Goal: Task Accomplishment & Management: Manage account settings

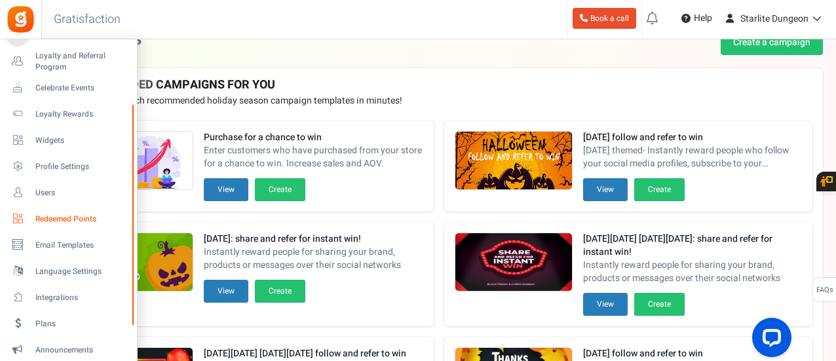
click at [45, 216] on span "Redeemed Points" at bounding box center [81, 219] width 92 height 11
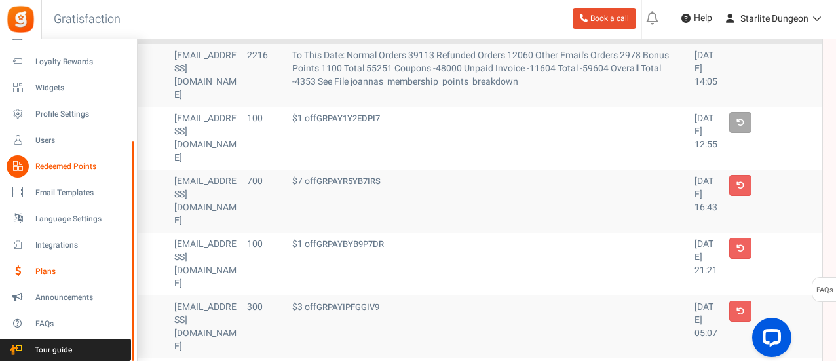
scroll to position [131, 0]
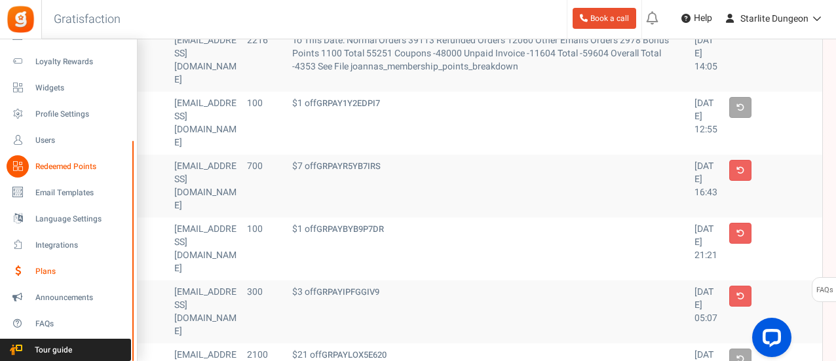
click at [61, 271] on span "Plans" at bounding box center [81, 271] width 92 height 11
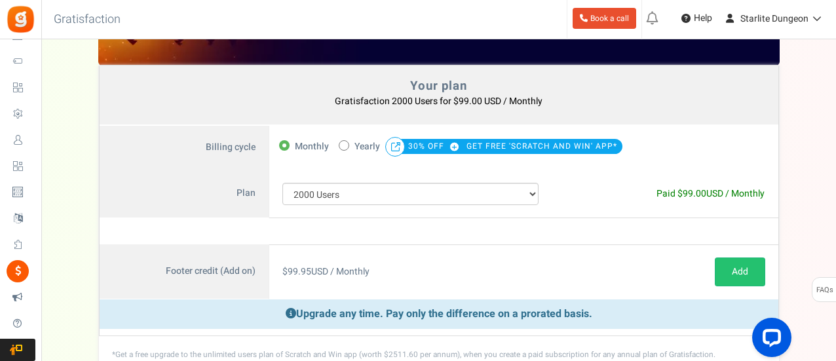
scroll to position [66, 0]
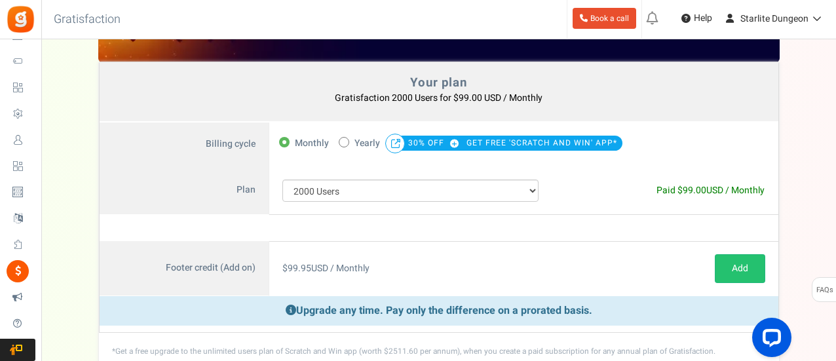
click at [823, 33] on ul "New [New!] Pay with points: Now showing a sign up prompt on your site that is s…" at bounding box center [738, 19] width 195 height 39
click at [822, 23] on link "Starlite Dungeon" at bounding box center [774, 18] width 110 height 21
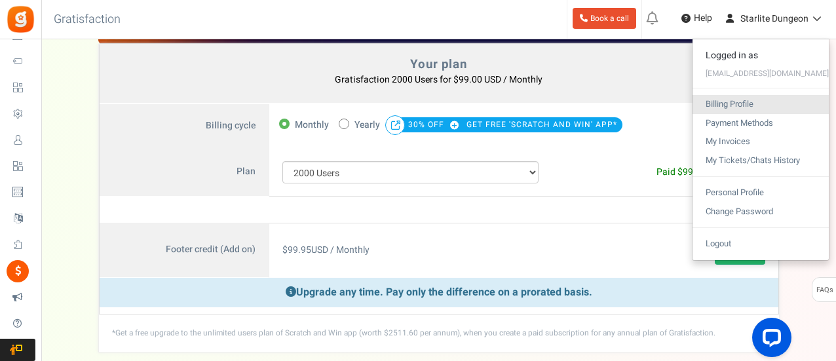
scroll to position [131, 0]
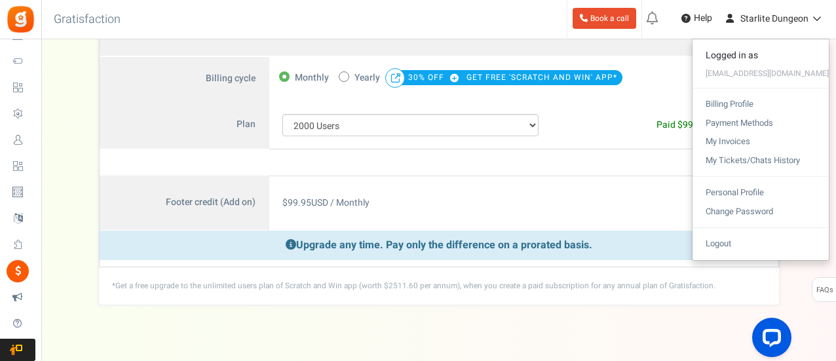
click at [121, 87] on label "Billing cycle" at bounding box center [185, 79] width 170 height 45
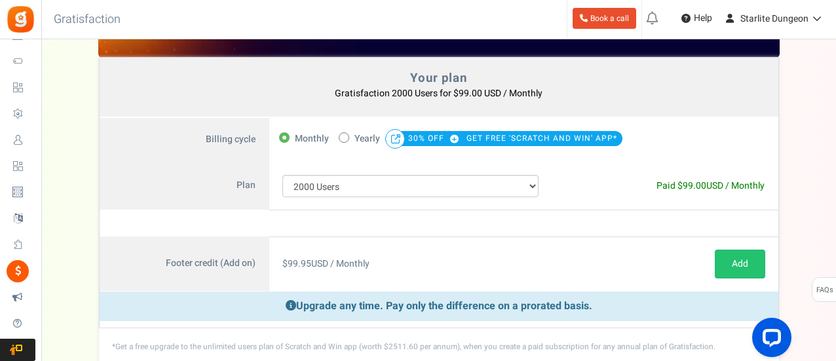
scroll to position [66, 0]
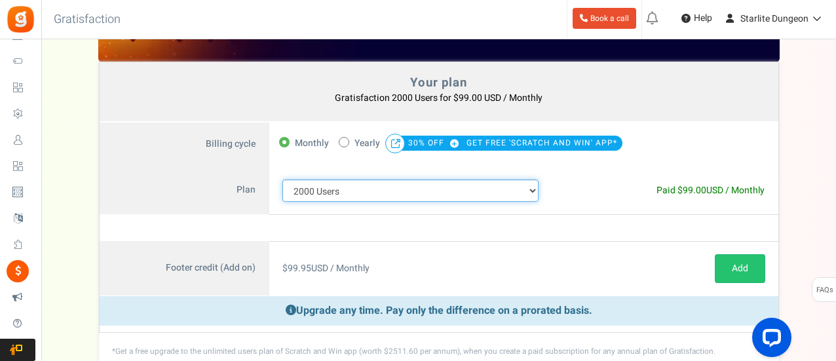
click at [401, 188] on select "100 Users 200 Users 500 Users 1000 Users 2000 Users 3000 Users 4000 Users 5000 …" at bounding box center [410, 191] width 257 height 22
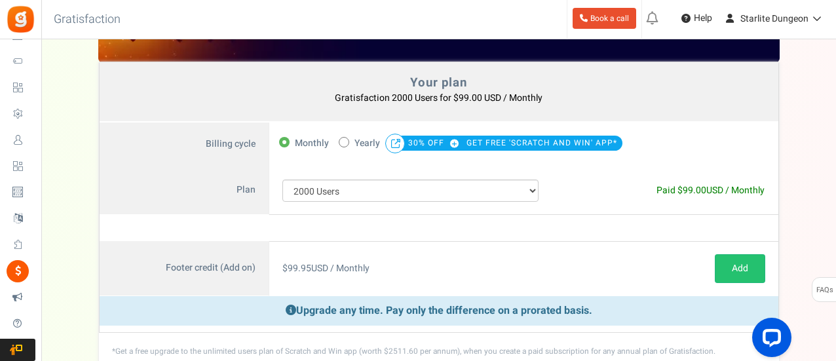
click at [457, 235] on div "Note : Current subscription will be canceled and new subscription will be activ…" at bounding box center [439, 228] width 679 height 26
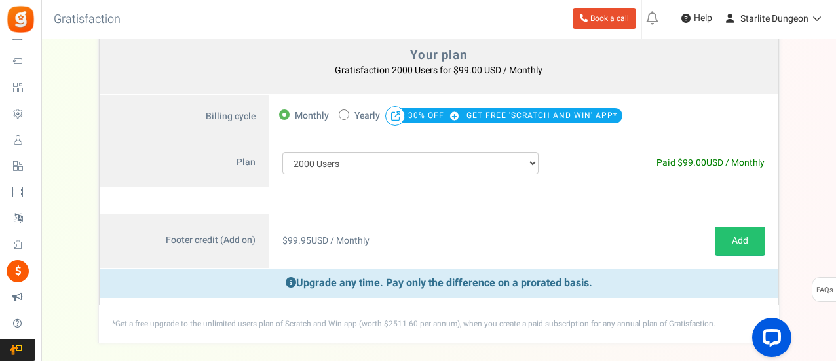
scroll to position [131, 0]
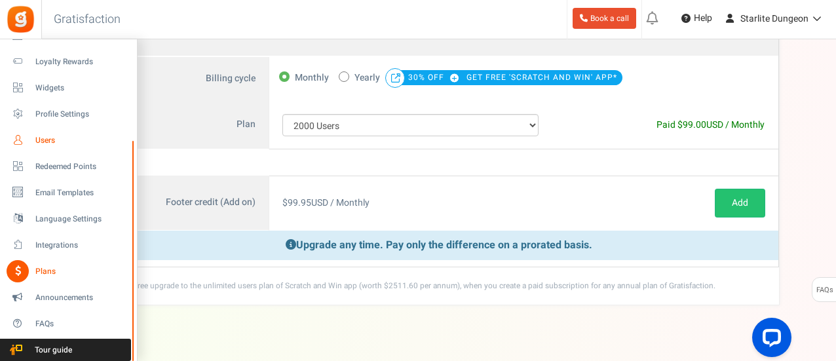
click at [76, 136] on span "Users" at bounding box center [81, 140] width 92 height 11
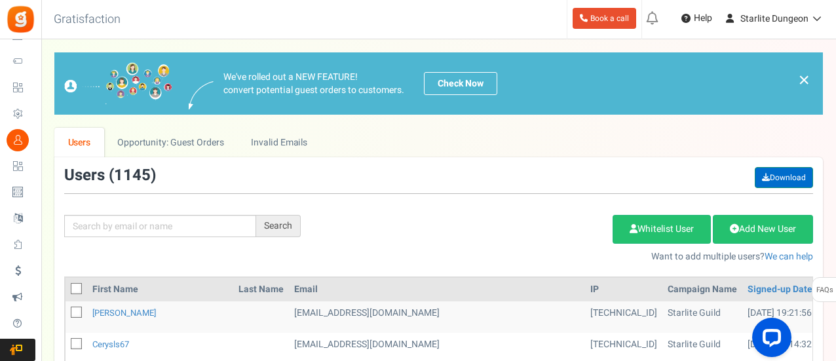
click at [785, 174] on link "Download" at bounding box center [784, 177] width 58 height 21
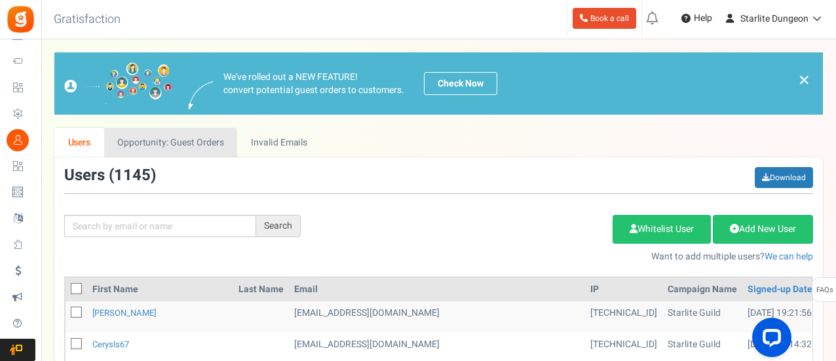
click at [168, 128] on link "Opportunity: Guest Orders" at bounding box center [170, 142] width 133 height 29
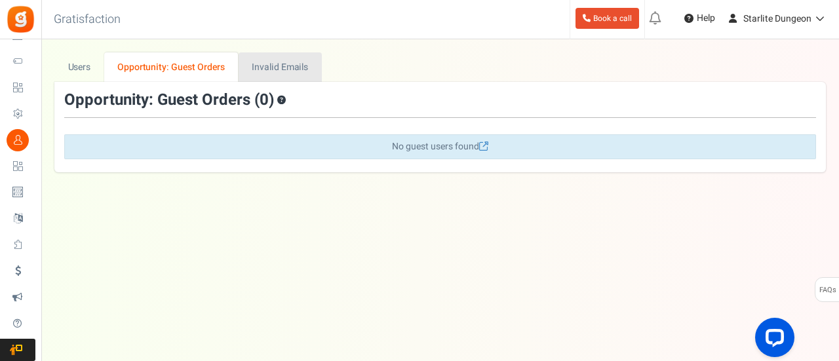
click at [274, 63] on link "Invalid Emails" at bounding box center [279, 66] width 83 height 29
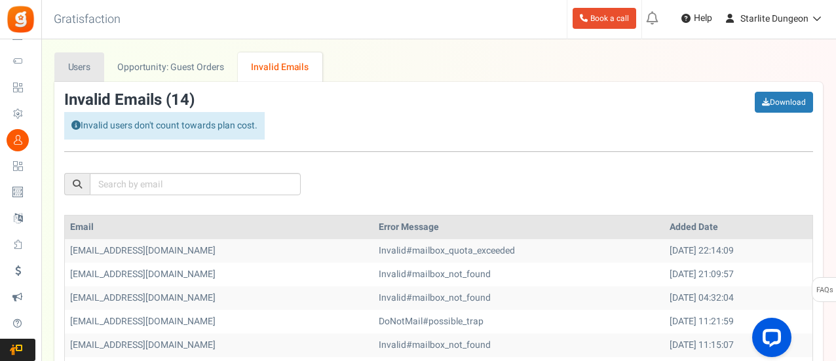
click at [73, 67] on link "Users" at bounding box center [79, 66] width 50 height 29
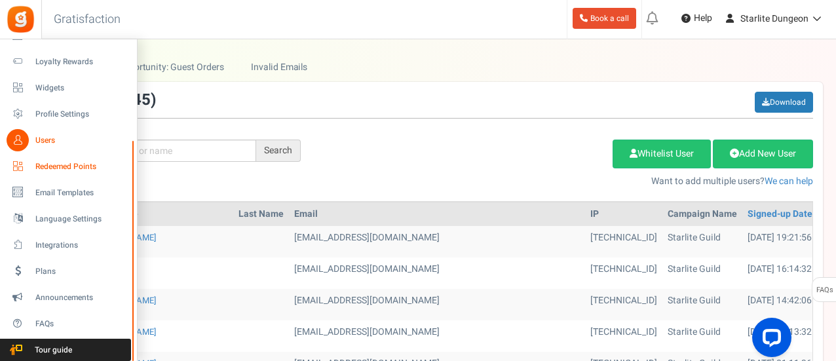
click at [19, 165] on icon at bounding box center [18, 166] width 22 height 22
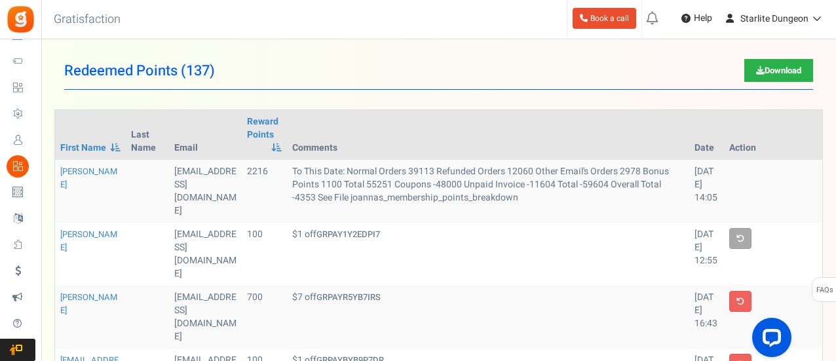
click at [776, 68] on link "Download" at bounding box center [778, 70] width 69 height 23
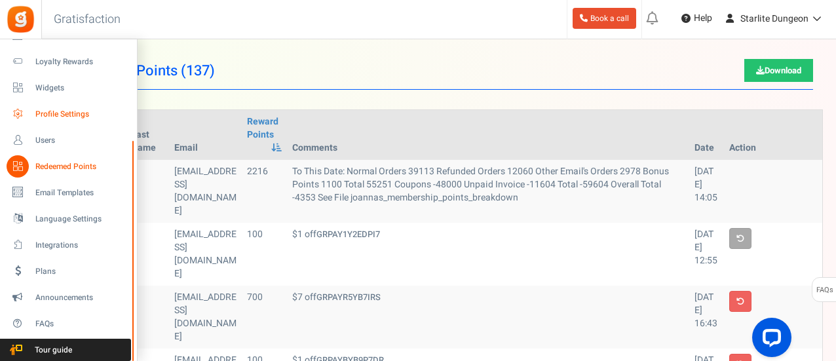
click at [55, 111] on span "Profile Settings" at bounding box center [81, 114] width 92 height 11
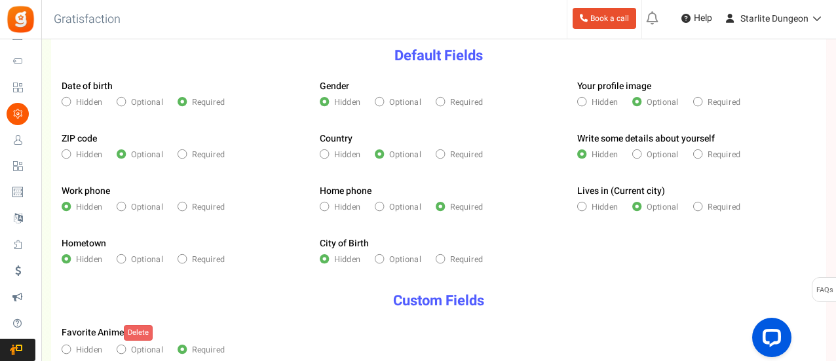
scroll to position [262, 0]
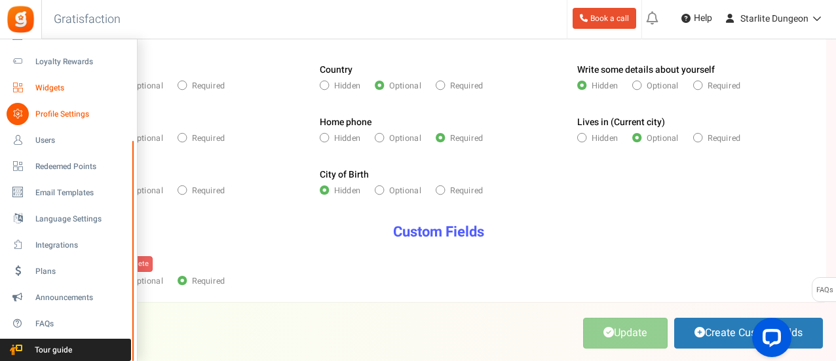
click at [36, 86] on span "Widgets" at bounding box center [81, 88] width 92 height 11
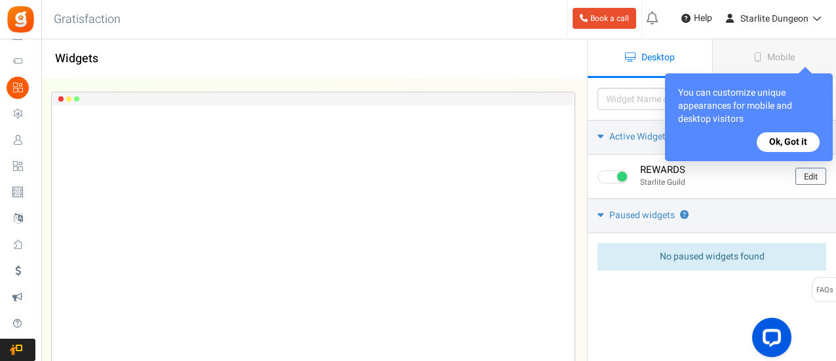
click at [767, 144] on button "Ok, Got it" at bounding box center [788, 142] width 63 height 20
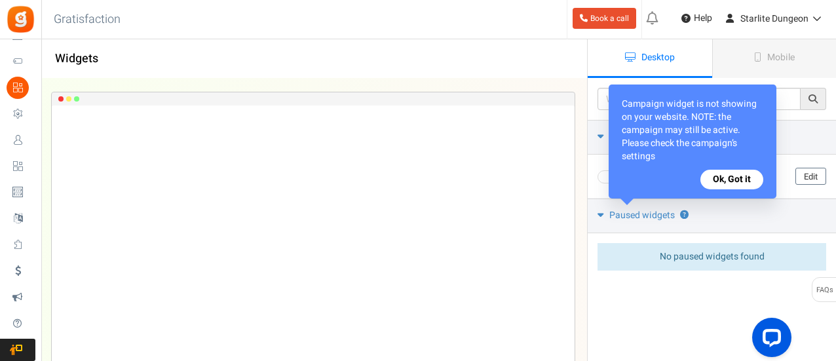
click at [704, 179] on button "Ok, Got it" at bounding box center [731, 180] width 63 height 20
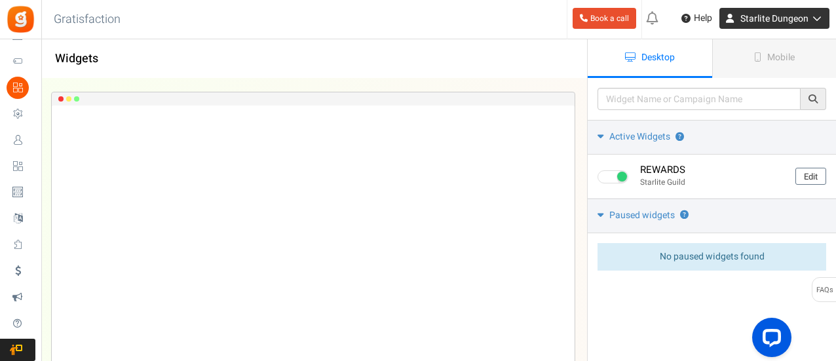
click at [791, 18] on span "Starlite Dungeon" at bounding box center [774, 19] width 68 height 14
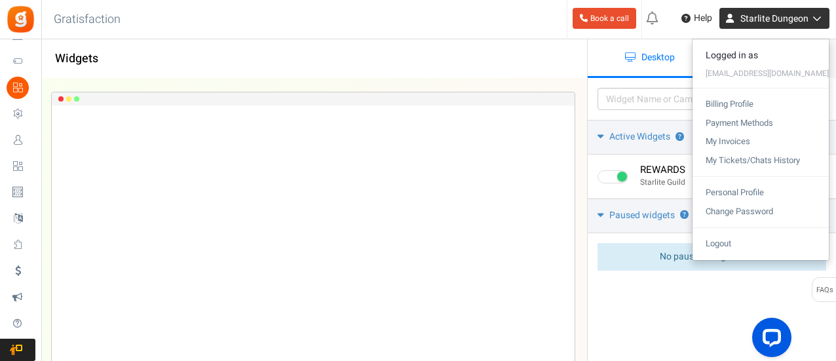
click at [815, 16] on icon at bounding box center [815, 18] width 13 height 9
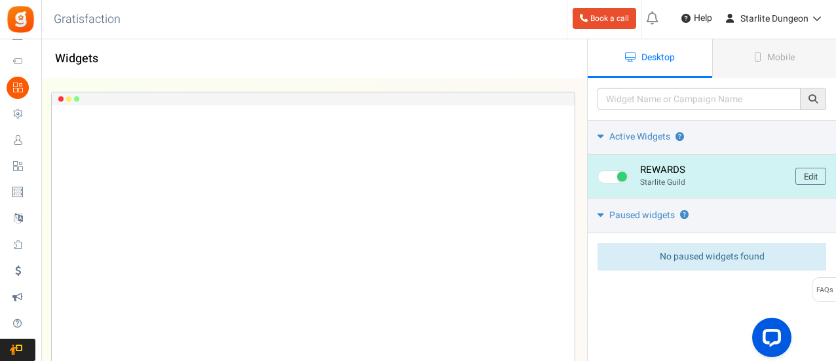
click at [614, 171] on span at bounding box center [613, 176] width 31 height 13
click at [606, 173] on input "checkbox" at bounding box center [602, 177] width 9 height 9
checkbox input "false"
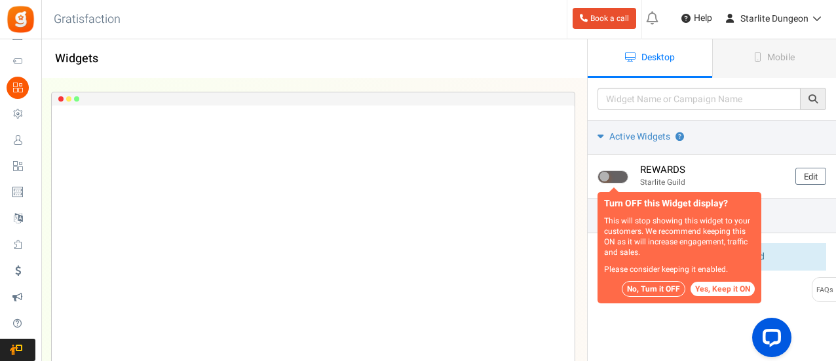
click at [634, 289] on button "No, Turn it OFF" at bounding box center [654, 289] width 64 height 16
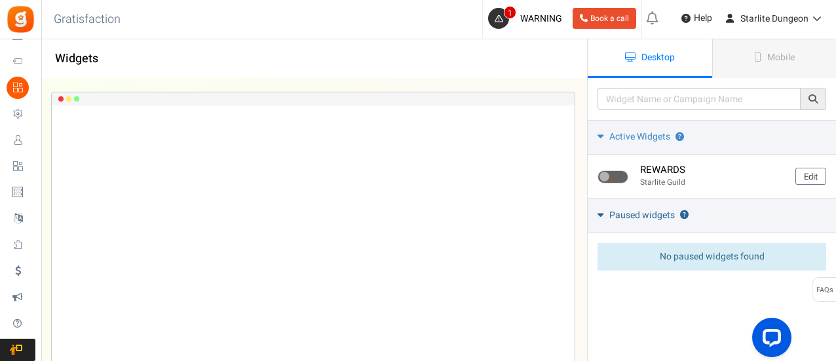
click at [601, 210] on icon at bounding box center [601, 215] width 6 height 10
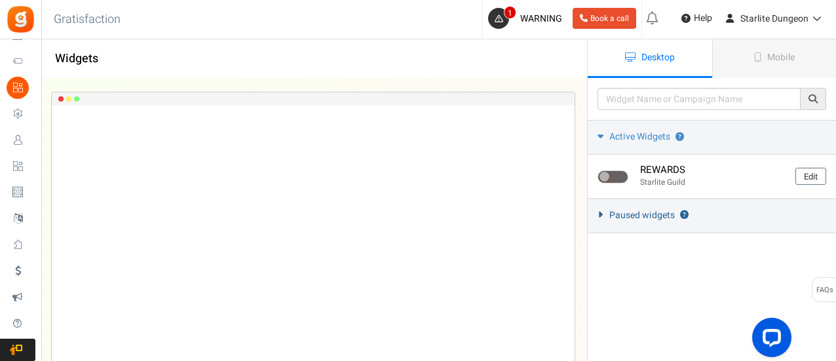
click at [601, 209] on link "Paused widgets ?" at bounding box center [712, 216] width 248 height 35
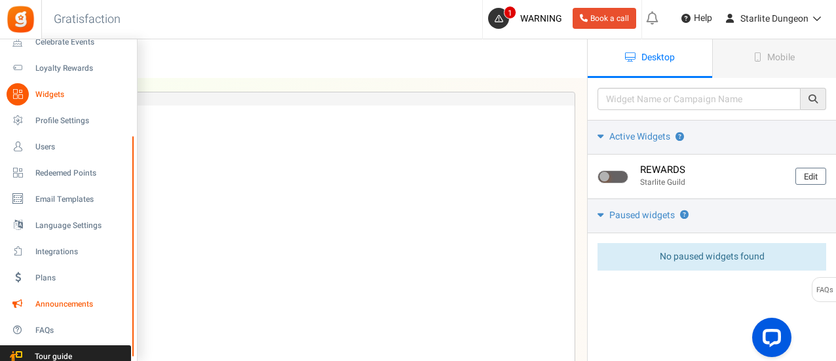
click at [54, 304] on span "Announcements" at bounding box center [81, 304] width 92 height 11
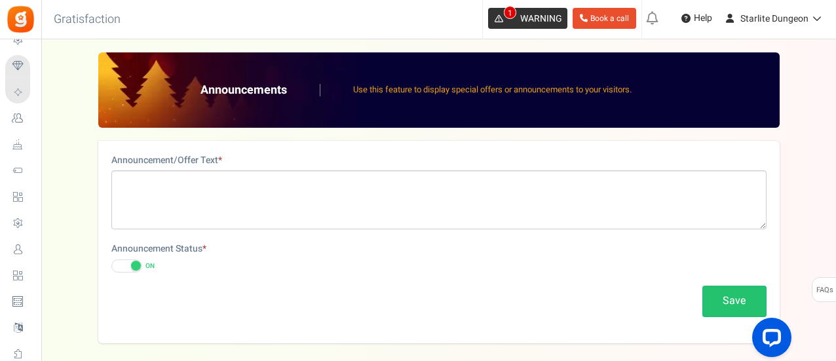
click at [496, 16] on icon at bounding box center [499, 18] width 9 height 9
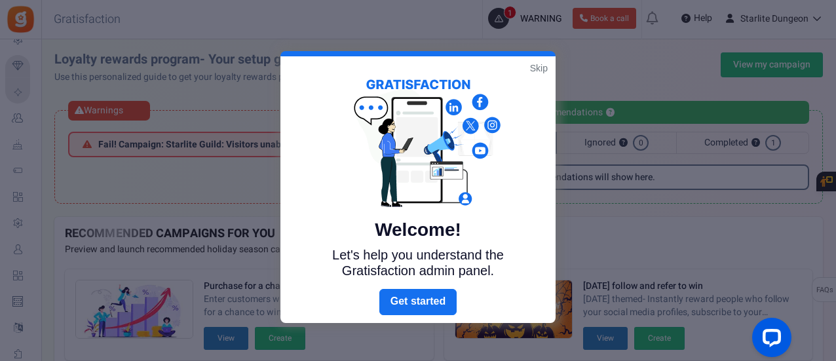
click at [537, 69] on link "Skip" at bounding box center [539, 68] width 18 height 13
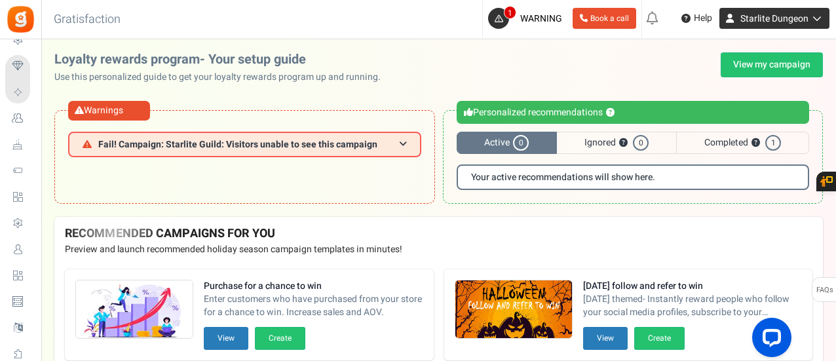
click at [771, 19] on span "Starlite Dungeon" at bounding box center [774, 19] width 68 height 14
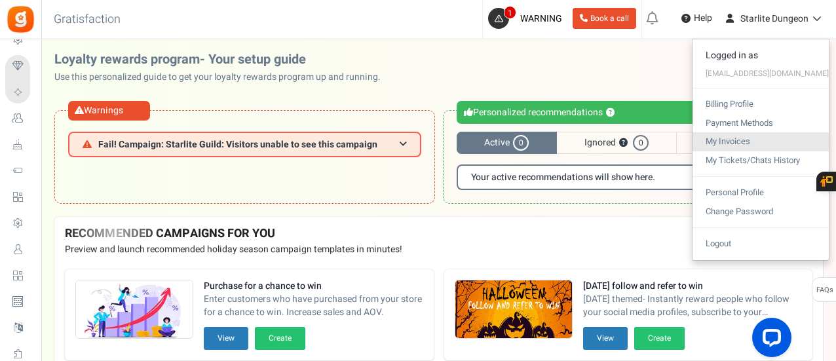
click at [760, 145] on link "My Invoices" at bounding box center [761, 141] width 136 height 19
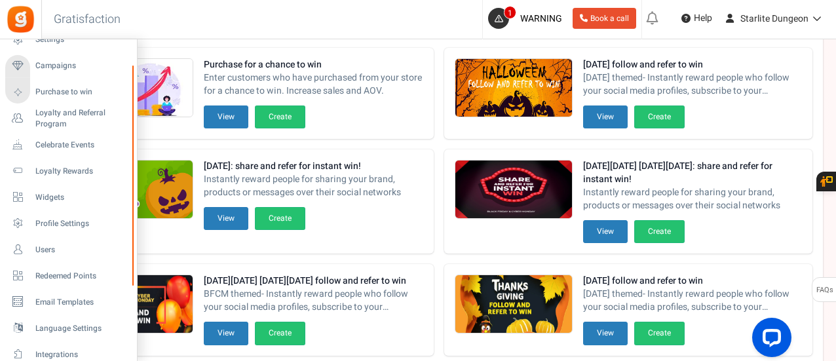
scroll to position [262, 0]
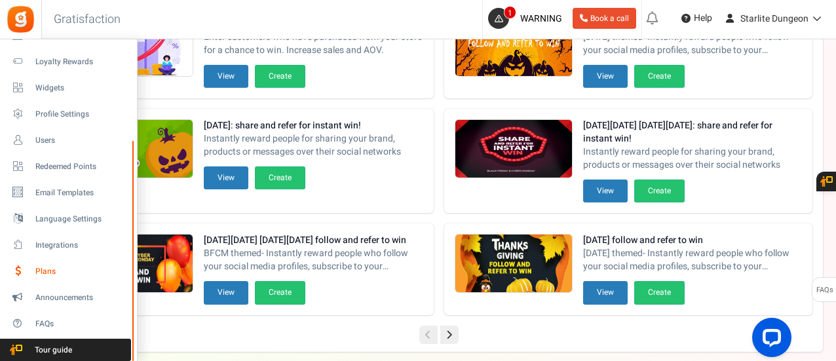
click at [35, 269] on span "Plans" at bounding box center [81, 271] width 92 height 11
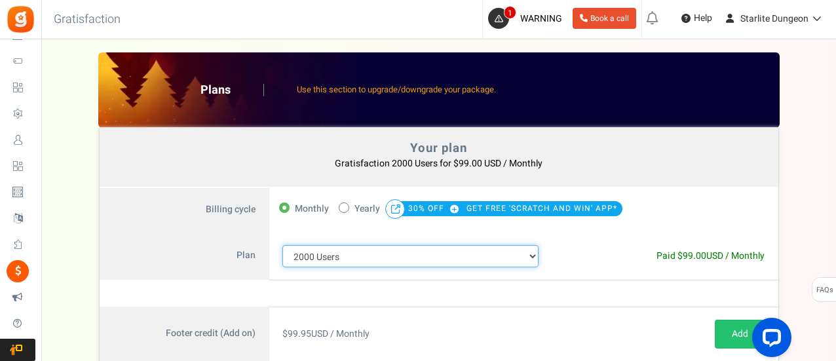
click at [537, 259] on select "100 Users 200 Users 500 Users 1000 Users 2000 Users 3000 Users 4000 Users 5000 …" at bounding box center [410, 256] width 257 height 22
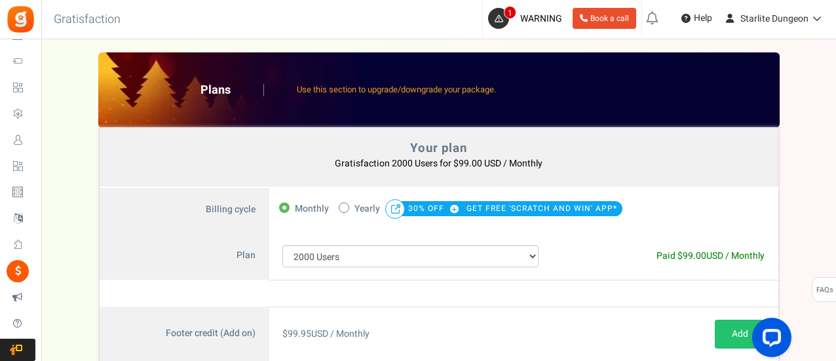
click at [177, 254] on label "Plan" at bounding box center [185, 256] width 170 height 48
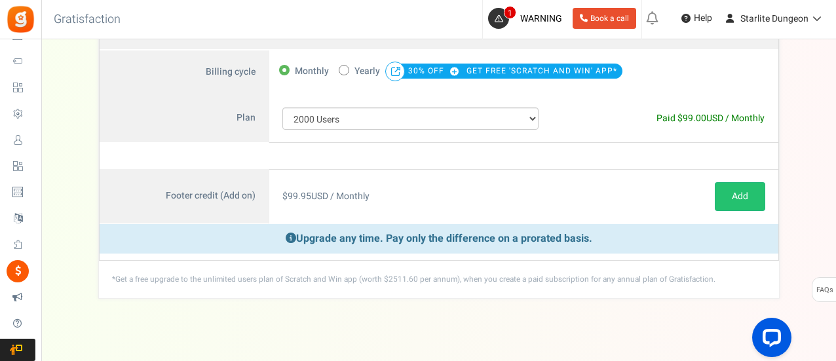
scroll to position [151, 0]
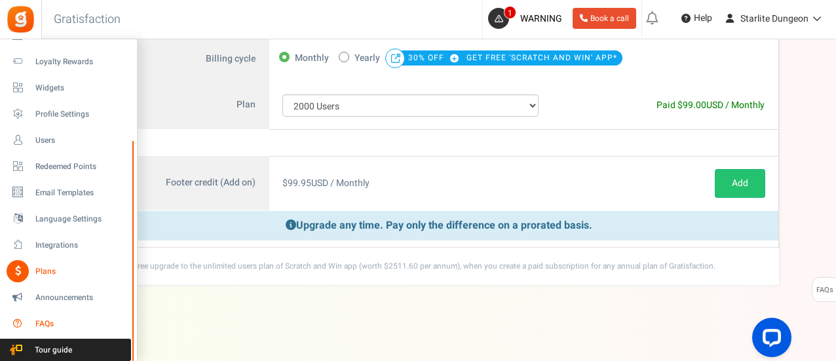
click at [45, 323] on span "FAQs" at bounding box center [81, 323] width 92 height 11
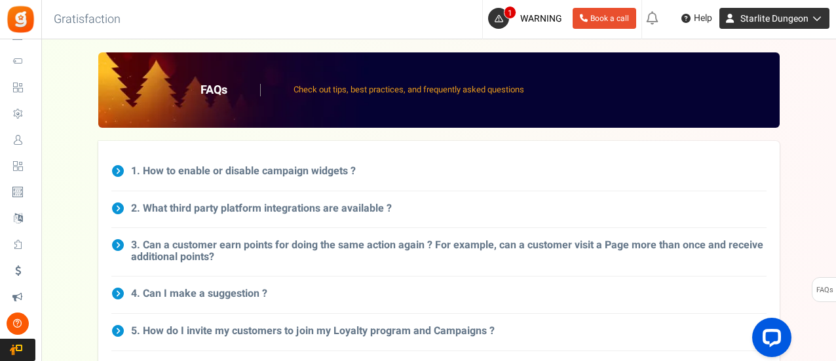
click at [794, 14] on span "Starlite Dungeon" at bounding box center [774, 19] width 68 height 14
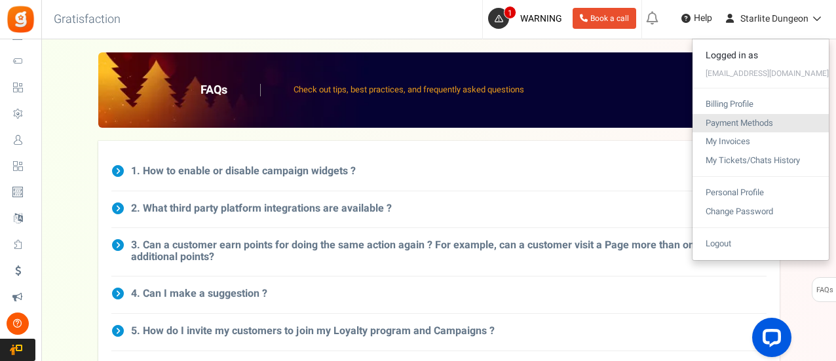
click at [765, 119] on link "Payment Methods" at bounding box center [761, 123] width 136 height 19
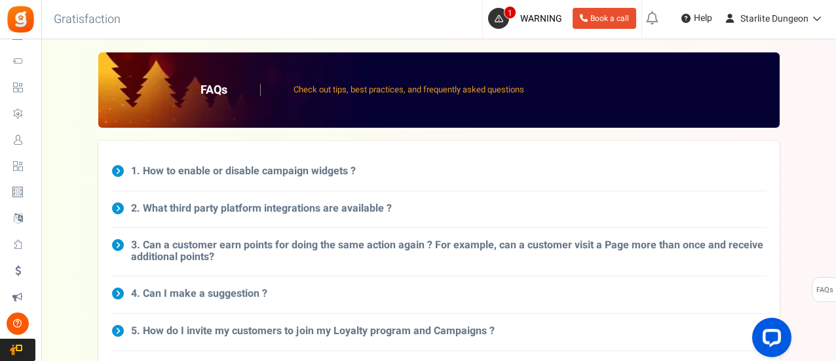
click at [784, 30] on ul "New [New!] Pay with points: Now showing a sign up prompt on your site that is s…" at bounding box center [738, 19] width 195 height 39
click at [782, 20] on span "Starlite Dungeon" at bounding box center [774, 19] width 68 height 14
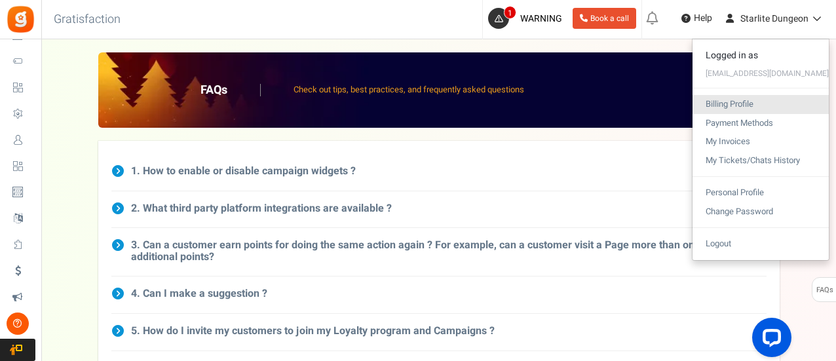
click at [725, 103] on link "Billing Profile" at bounding box center [761, 104] width 136 height 19
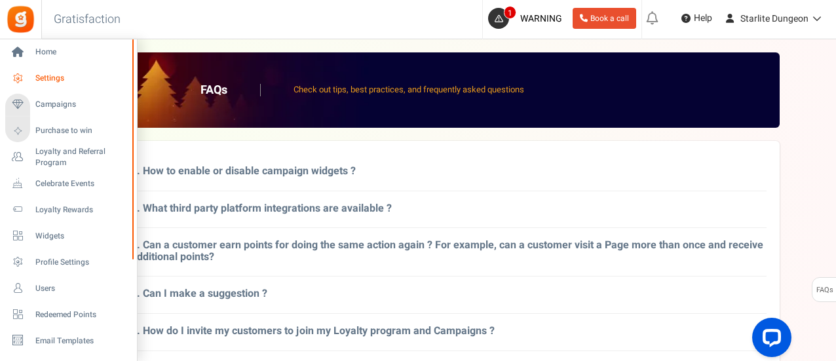
click at [63, 78] on span "Settings" at bounding box center [81, 78] width 92 height 11
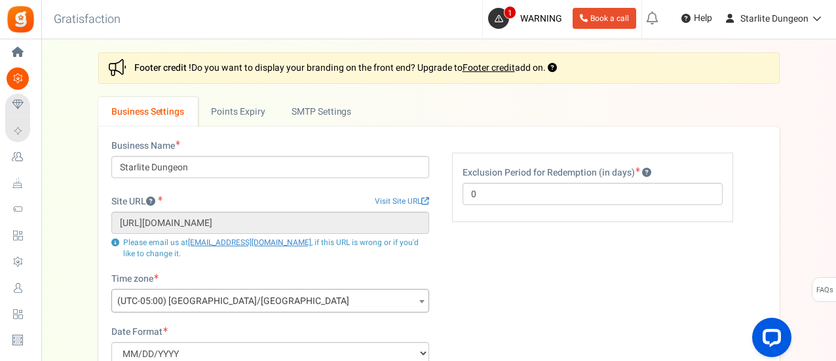
click at [39, 155] on div "Home Settings Campaigns Purchase to win Loyalty and Referral Program New Celebr…" at bounding box center [20, 200] width 41 height 322
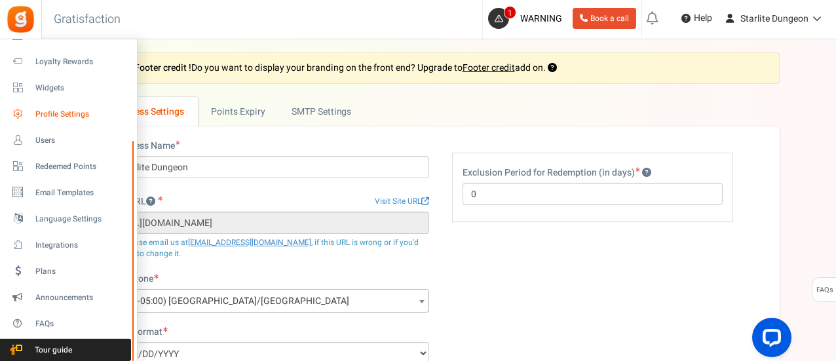
click at [92, 109] on span "Profile Settings" at bounding box center [81, 114] width 92 height 11
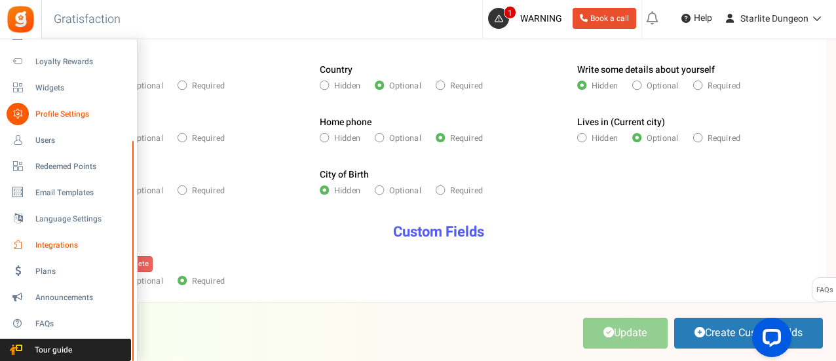
scroll to position [265, 0]
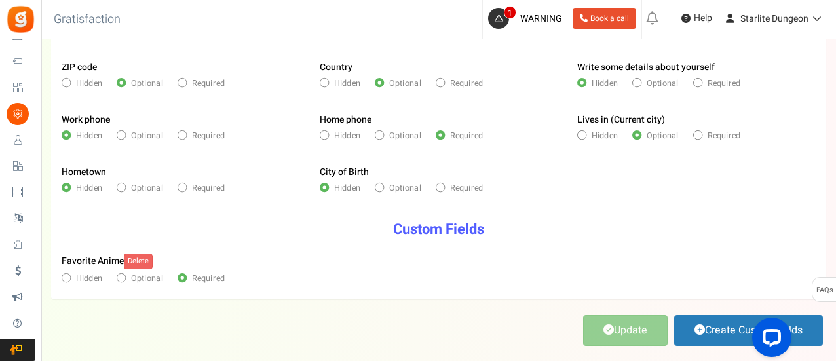
click at [0, 0] on span "Plans" at bounding box center [0, 0] width 0 height 0
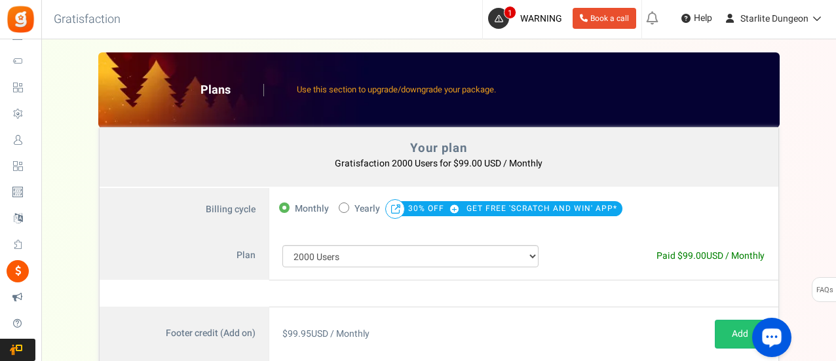
click at [769, 340] on icon "Open LiveChat chat widget" at bounding box center [772, 337] width 12 height 9
